Goal: Book appointment/travel/reservation

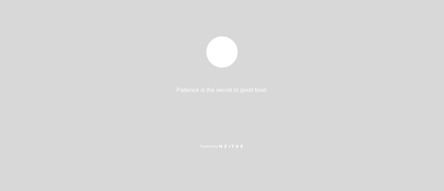
select select "es"
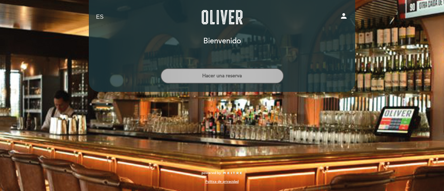
click at [202, 70] on button "Hacer una reserva" at bounding box center [221, 75] width 123 height 15
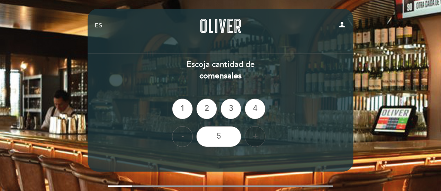
click at [253, 137] on div "+" at bounding box center [255, 136] width 21 height 21
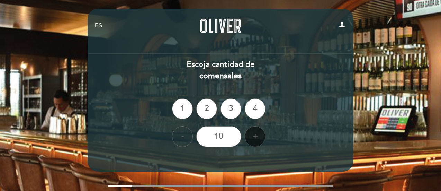
click at [253, 137] on div "+" at bounding box center [255, 136] width 21 height 21
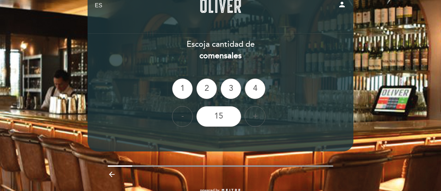
scroll to position [37, 0]
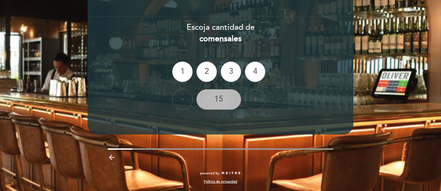
click at [221, 102] on div "15" at bounding box center [218, 99] width 45 height 21
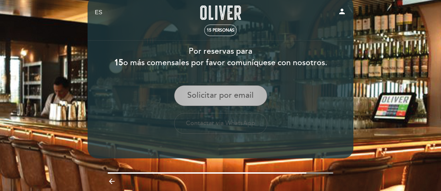
scroll to position [2, 0]
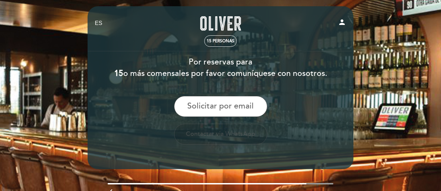
click at [217, 133] on button "Contactar via WhatsApp" at bounding box center [220, 134] width 93 height 21
